Goal: Check status: Check status

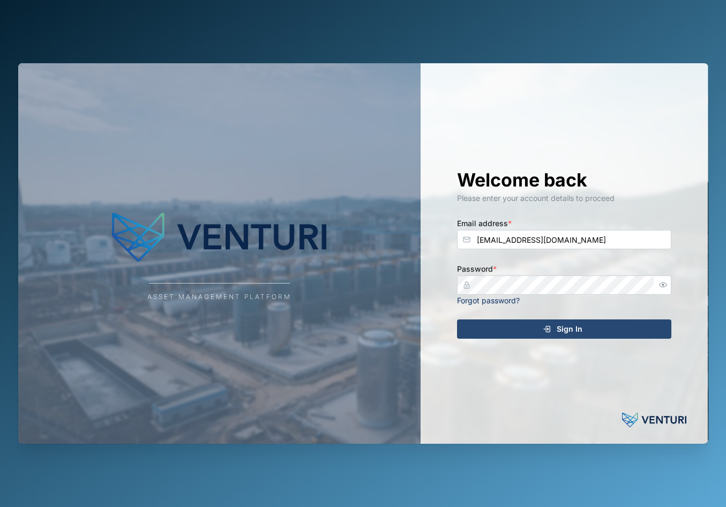
click at [614, 321] on div "Sign In" at bounding box center [562, 329] width 197 height 18
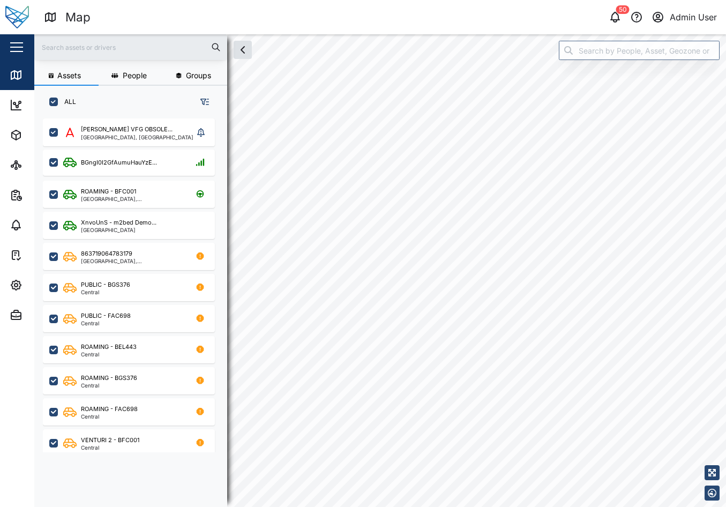
scroll to position [9, 9]
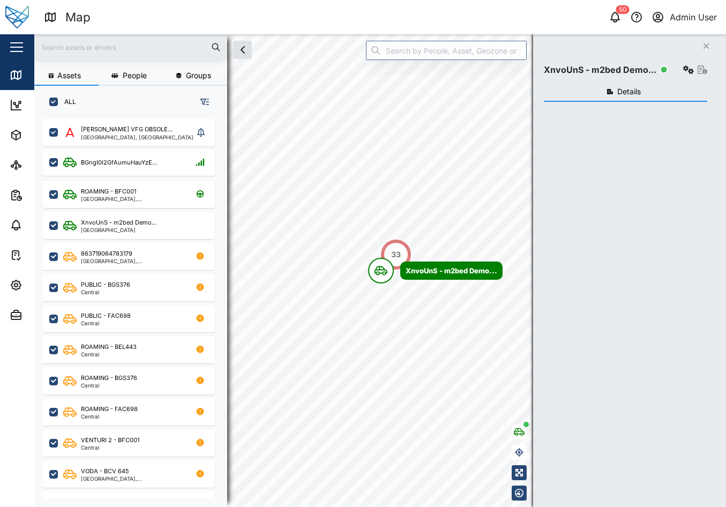
scroll to position [375, 168]
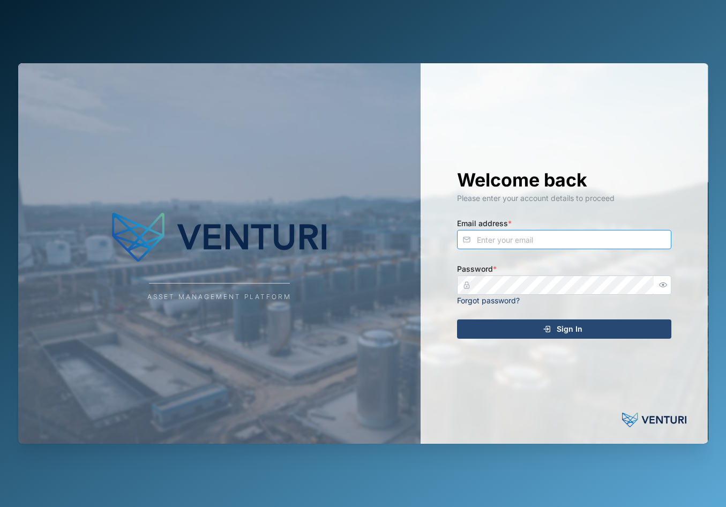
type input "[EMAIL_ADDRESS][DOMAIN_NAME]"
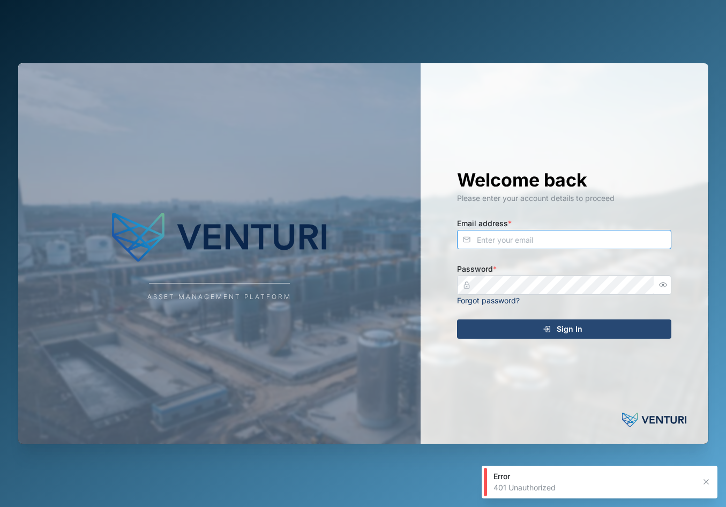
type input "[EMAIL_ADDRESS][DOMAIN_NAME]"
click at [536, 327] on div "Sign In" at bounding box center [562, 329] width 197 height 18
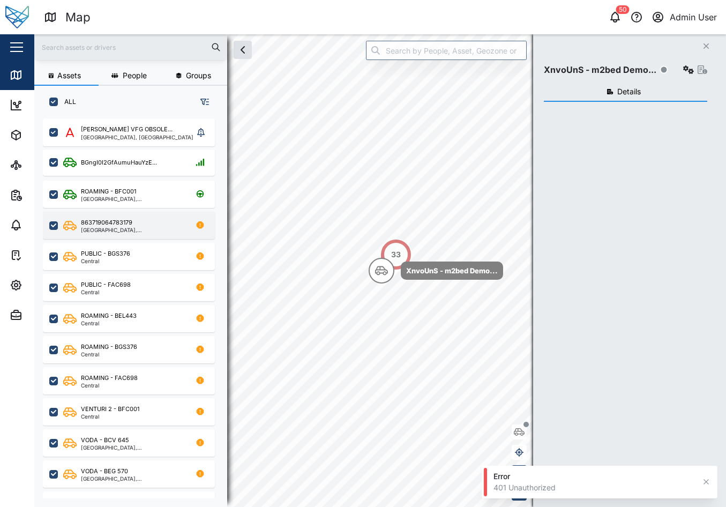
scroll to position [375, 168]
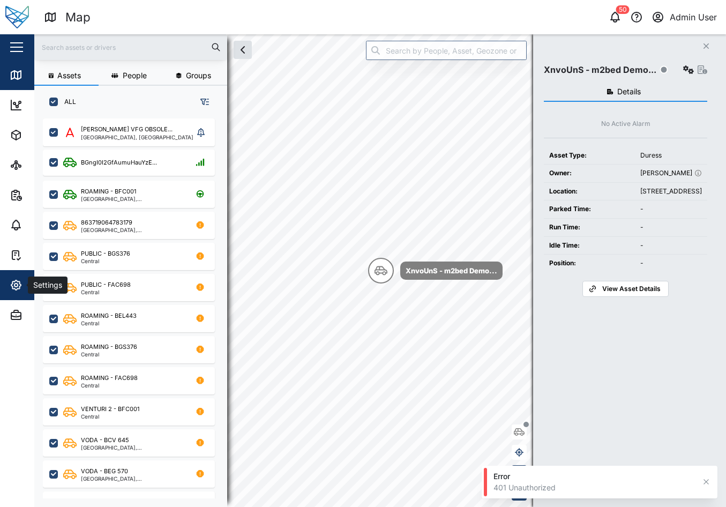
click at [23, 282] on div "Settings" at bounding box center [58, 284] width 97 height 13
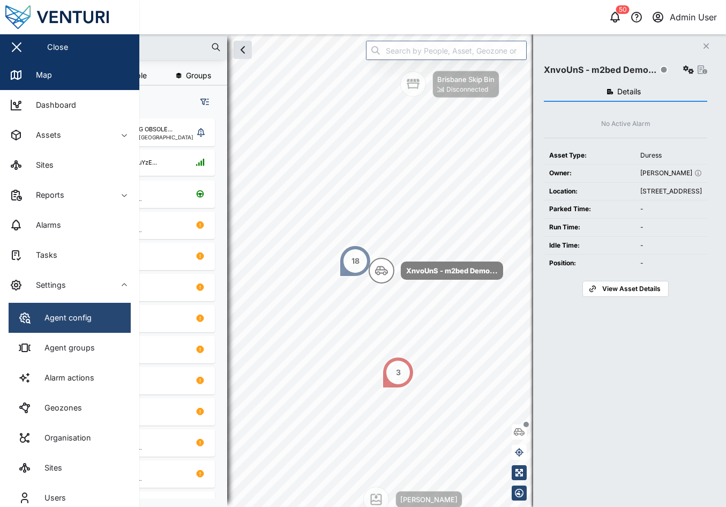
click at [86, 320] on div "Agent config" at bounding box center [63, 318] width 55 height 12
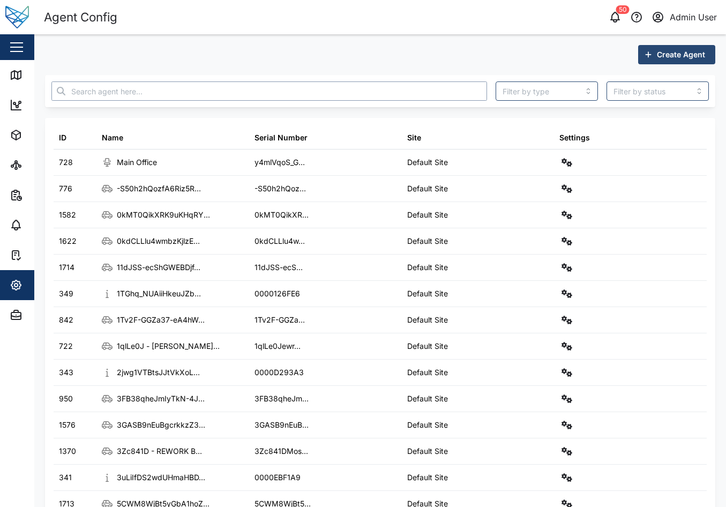
click at [408, 84] on input "text" at bounding box center [268, 90] width 435 height 19
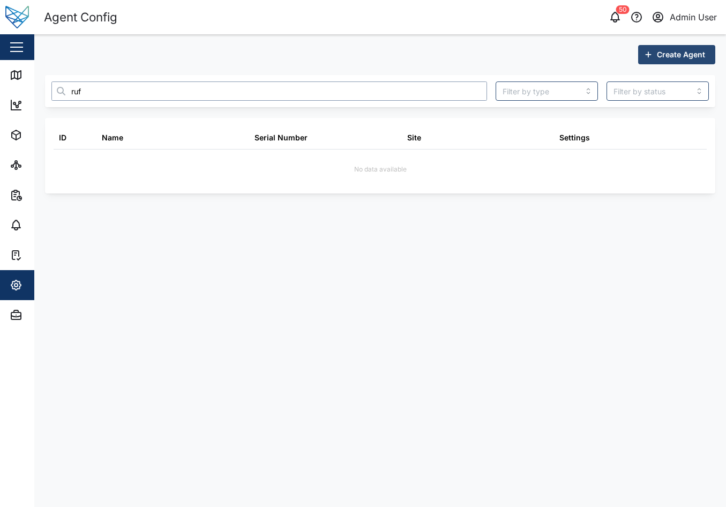
click at [166, 99] on input "ruf" at bounding box center [268, 90] width 435 height 19
type input "r"
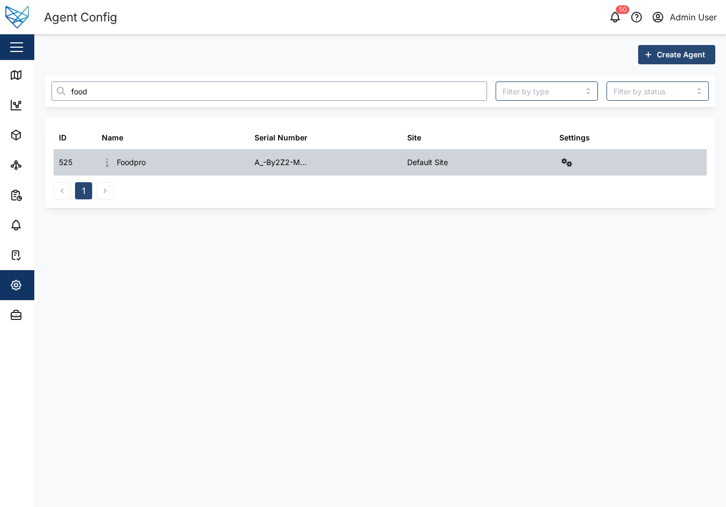
type input "food"
click at [566, 161] on icon "button" at bounding box center [566, 162] width 11 height 9
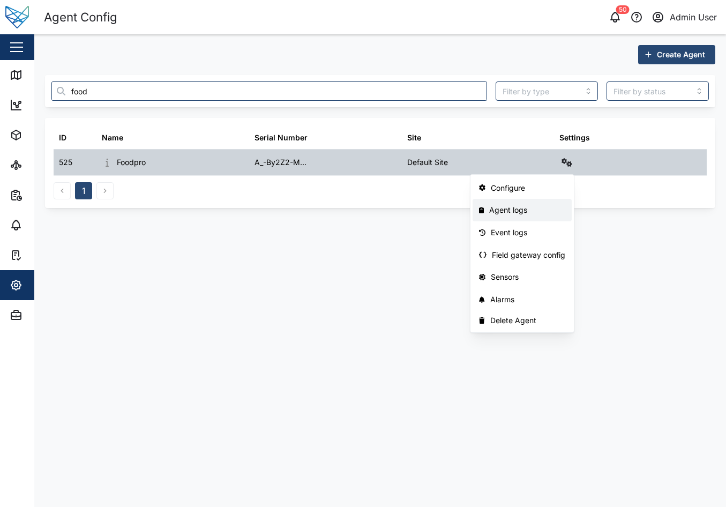
click at [527, 215] on div "Agent logs" at bounding box center [527, 210] width 76 height 12
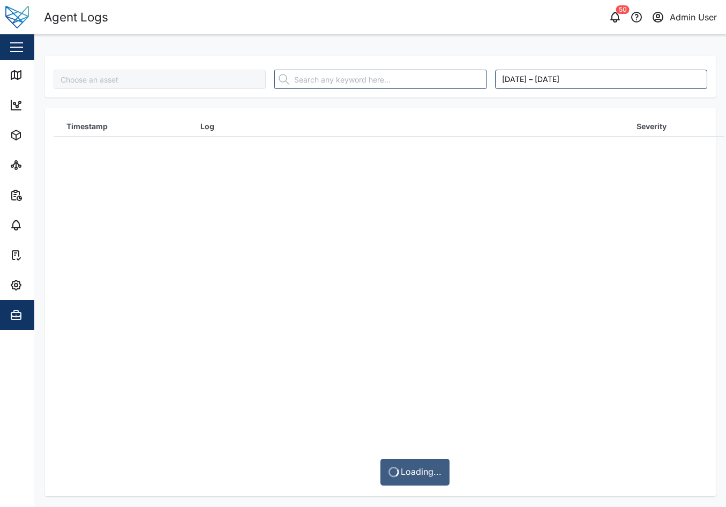
type input "Foodpro"
click at [485, 243] on div "No data available" at bounding box center [380, 301] width 653 height 386
drag, startPoint x: 475, startPoint y: 22, endPoint x: 485, endPoint y: 14, distance: 13.3
click at [475, 22] on div "50 Admin User" at bounding box center [557, 17] width 337 height 15
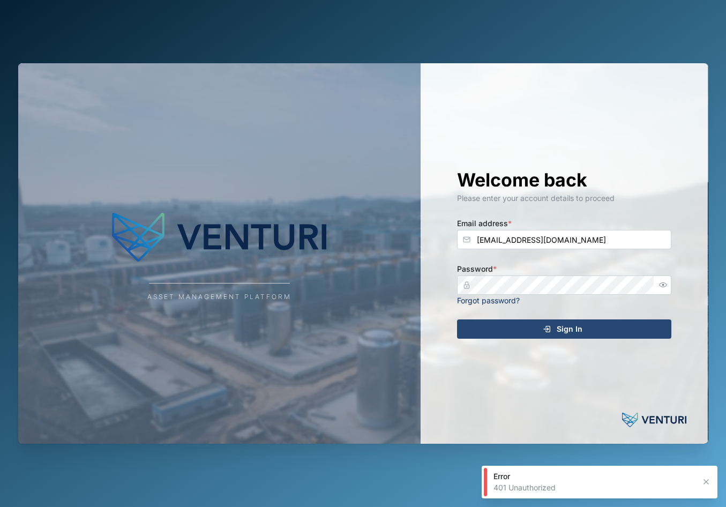
click at [565, 323] on span "Sign In" at bounding box center [569, 329] width 26 height 18
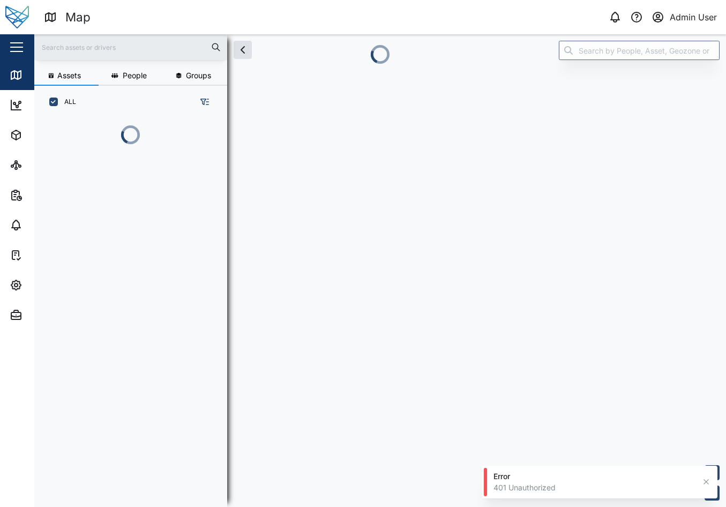
scroll to position [375, 168]
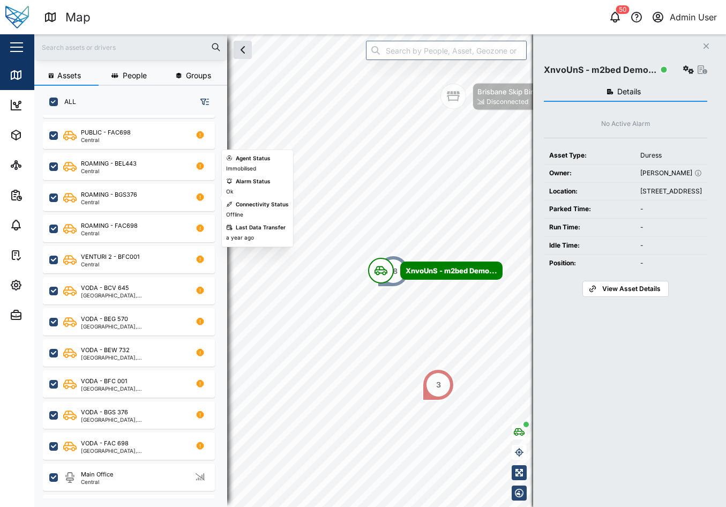
scroll to position [536, 0]
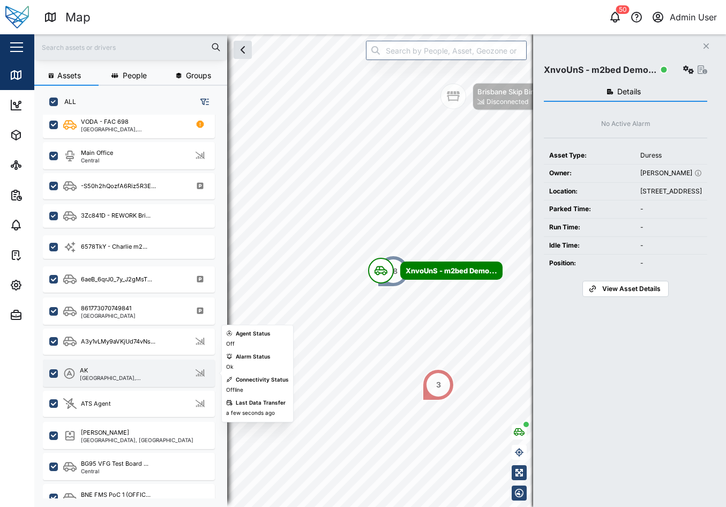
click at [127, 367] on div "AK" at bounding box center [131, 370] width 103 height 9
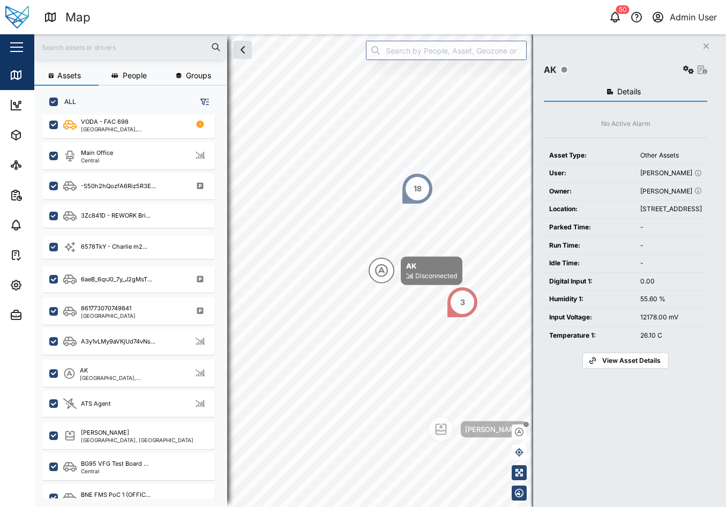
click at [635, 368] on span "View Asset Details" at bounding box center [631, 360] width 58 height 15
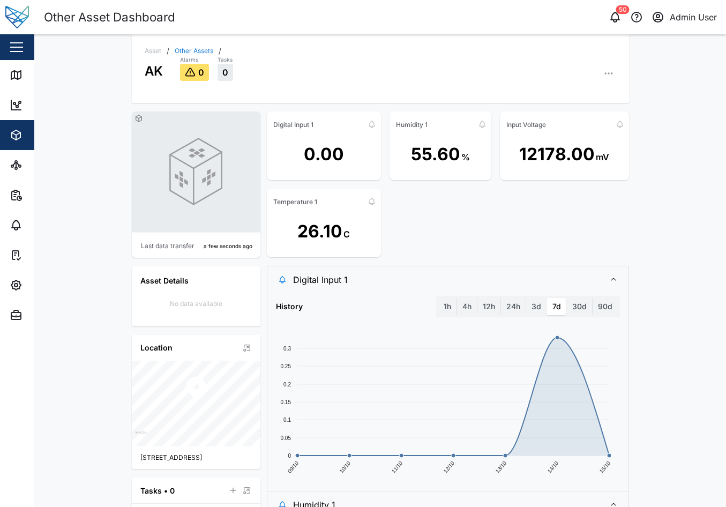
click at [456, 306] on div "4h" at bounding box center [466, 306] width 20 height 17
click at [448, 306] on label "1h" at bounding box center [447, 306] width 18 height 17
click at [438, 298] on hour "1h" at bounding box center [438, 298] width 0 height 0
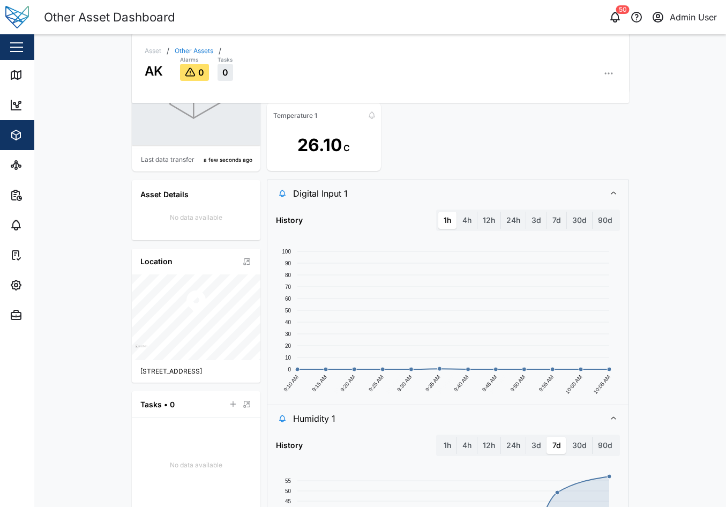
scroll to position [268, 0]
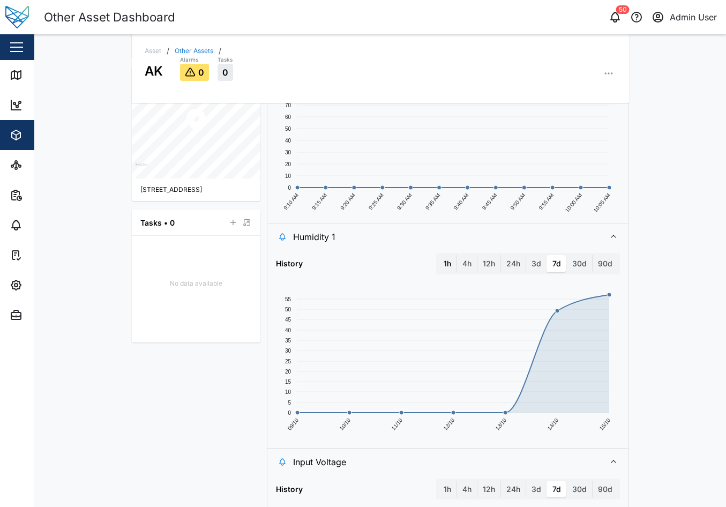
click at [444, 267] on label "1h" at bounding box center [447, 263] width 18 height 17
click at [438, 255] on hour "1h" at bounding box center [438, 255] width 0 height 0
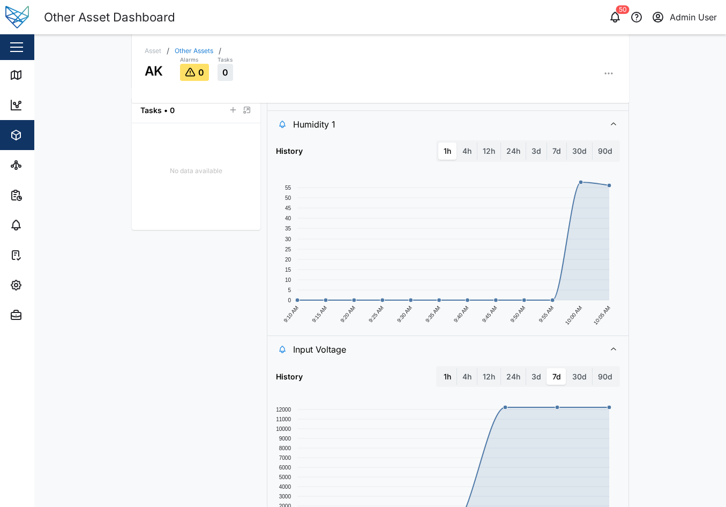
scroll to position [382, 0]
click at [443, 374] on label "1h" at bounding box center [447, 374] width 18 height 17
click at [438, 366] on hour "1h" at bounding box center [438, 366] width 0 height 0
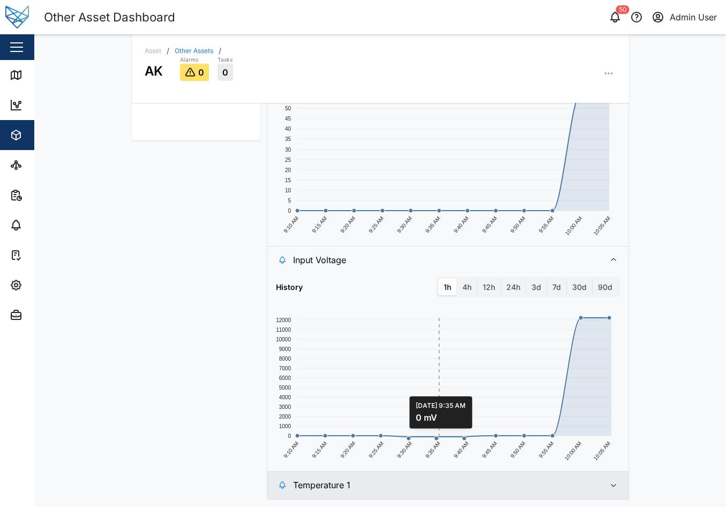
scroll to position [471, 0]
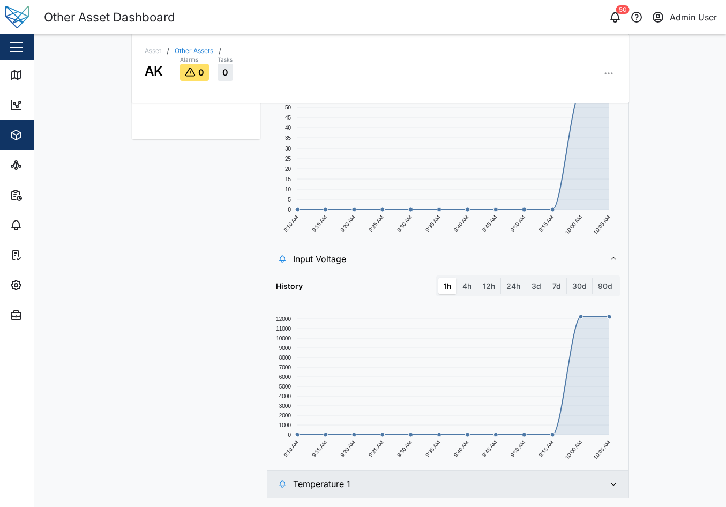
click at [523, 481] on span "Temperature 1" at bounding box center [444, 483] width 303 height 27
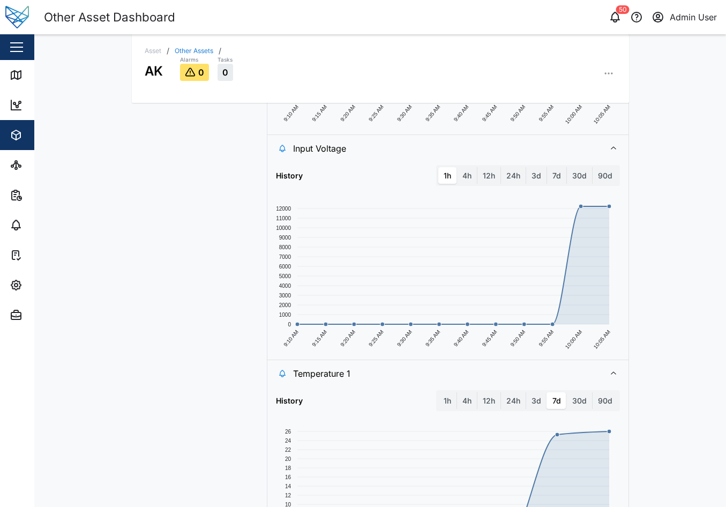
scroll to position [668, 0]
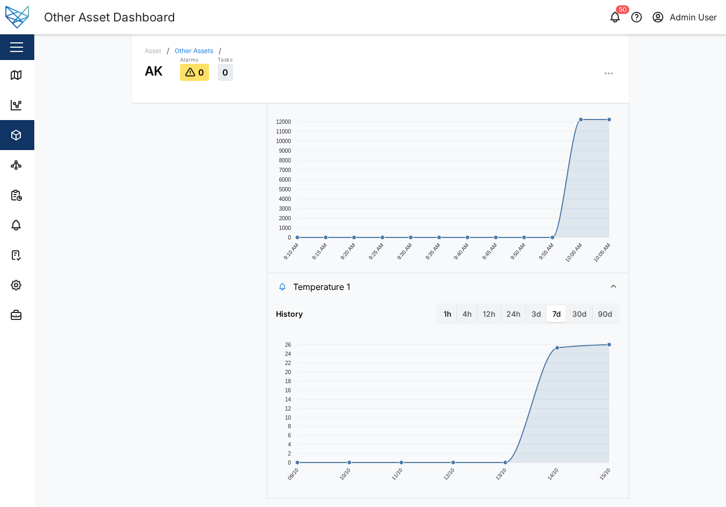
click at [439, 315] on label "1h" at bounding box center [447, 313] width 18 height 17
click at [438, 305] on hour "1h" at bounding box center [438, 305] width 0 height 0
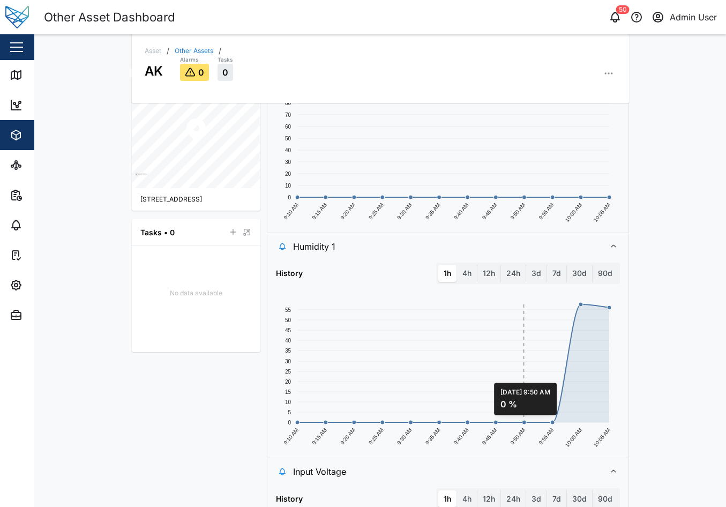
scroll to position [239, 0]
